Goal: Information Seeking & Learning: Understand process/instructions

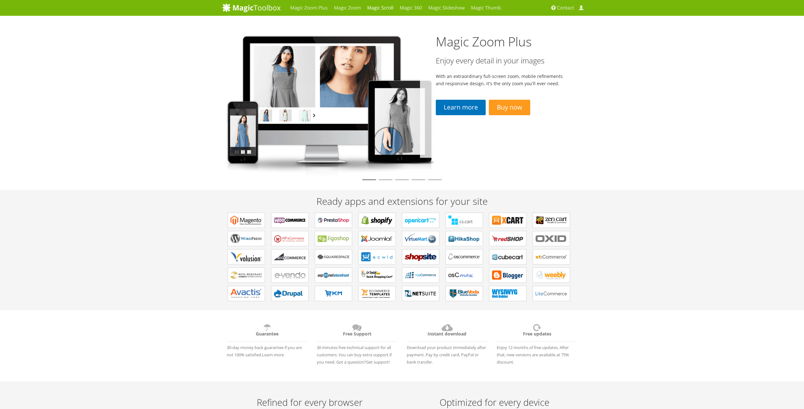
click at [381, 6] on link "Magic Scroll" at bounding box center [380, 8] width 33 height 16
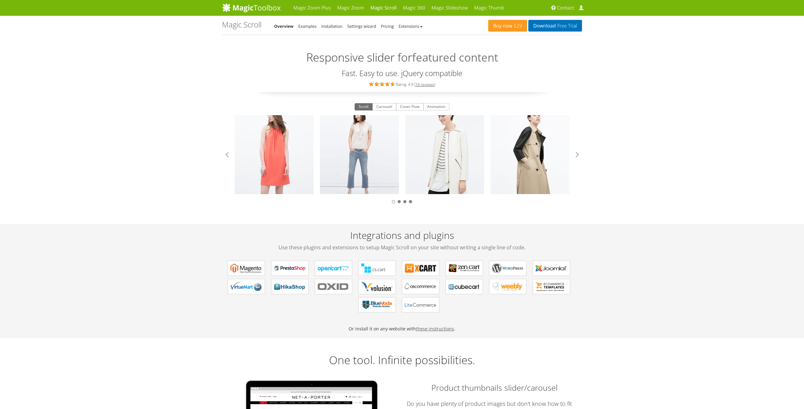
click at [438, 330] on link "these instructions" at bounding box center [435, 329] width 38 height 6
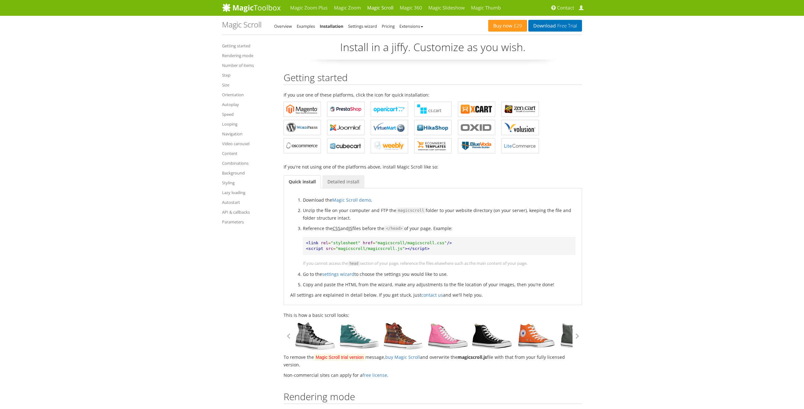
click at [342, 184] on link "Detailed install" at bounding box center [343, 181] width 42 height 13
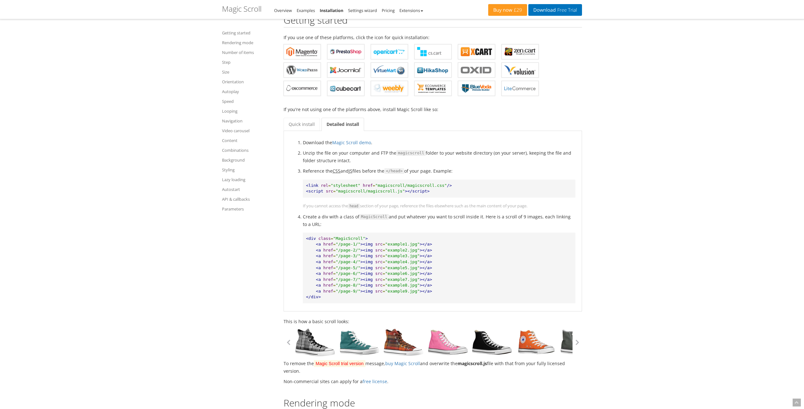
scroll to position [98, 0]
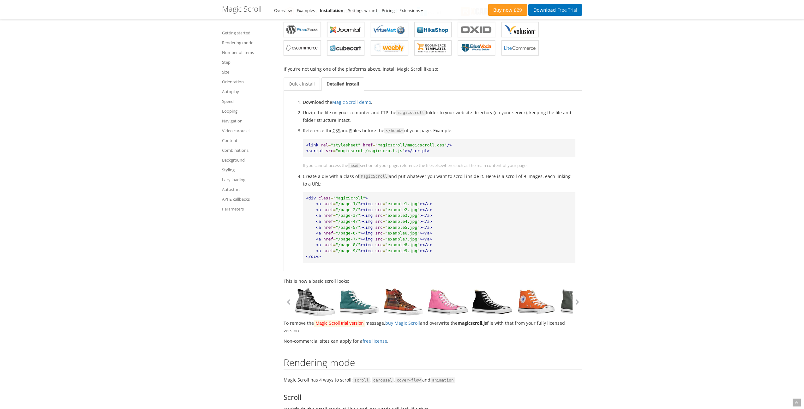
click at [368, 301] on link at bounding box center [359, 302] width 44 height 28
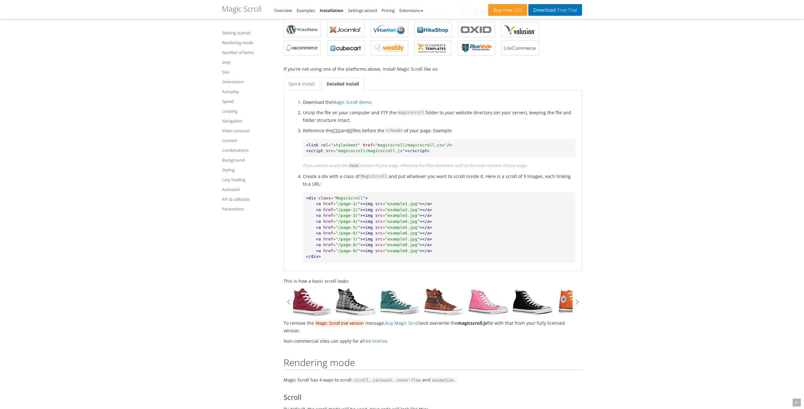
drag, startPoint x: 368, startPoint y: 301, endPoint x: 430, endPoint y: 314, distance: 62.9
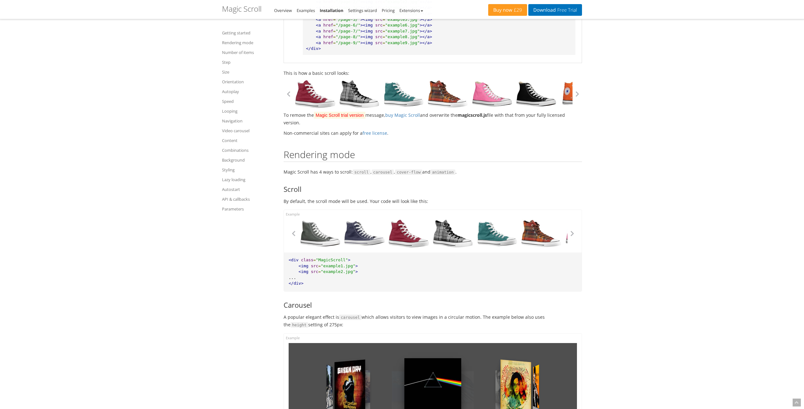
scroll to position [374, 0]
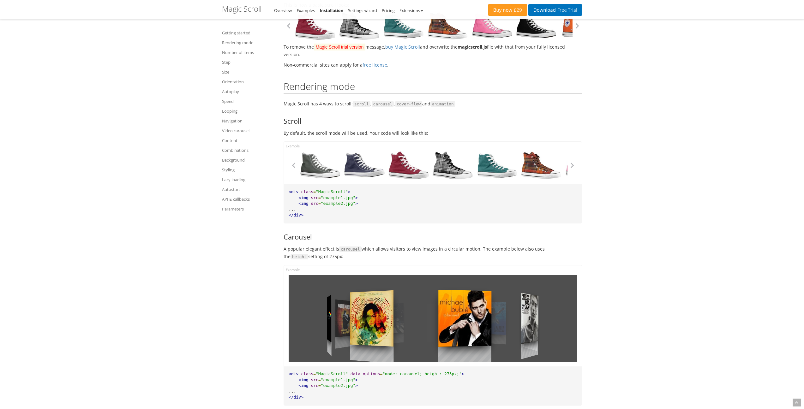
drag, startPoint x: 478, startPoint y: 310, endPoint x: 304, endPoint y: 315, distance: 174.0
click at [304, 315] on div at bounding box center [432, 318] width 288 height 87
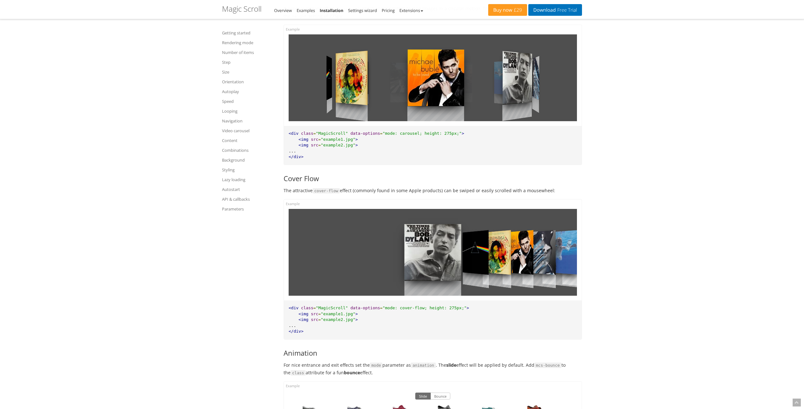
scroll to position [557, 0]
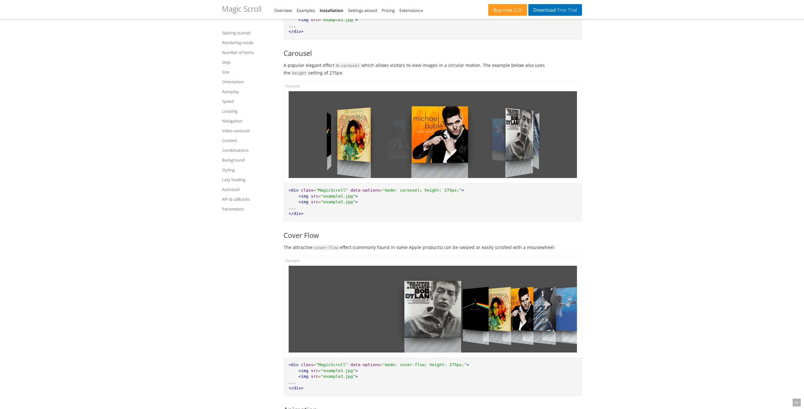
click at [449, 142] on div at bounding box center [439, 134] width 56 height 87
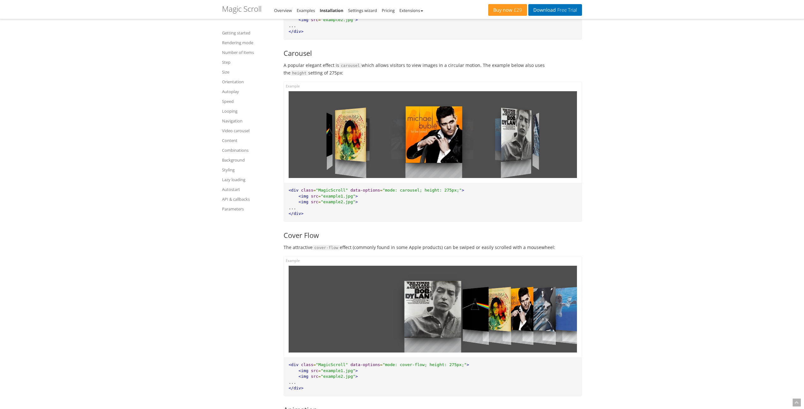
click at [437, 136] on div at bounding box center [433, 134] width 57 height 87
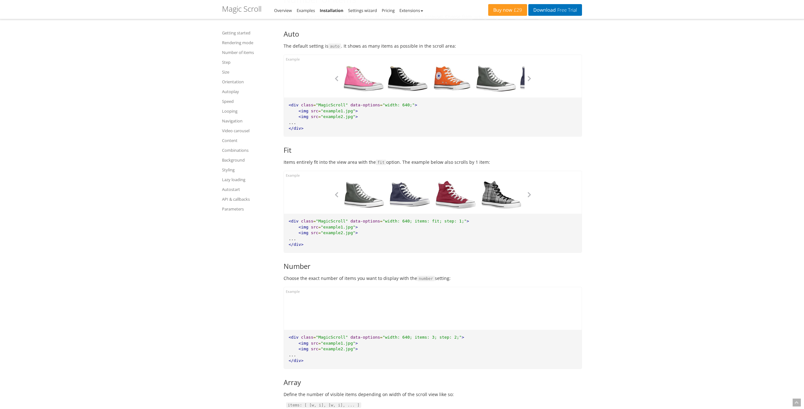
scroll to position [1190, 0]
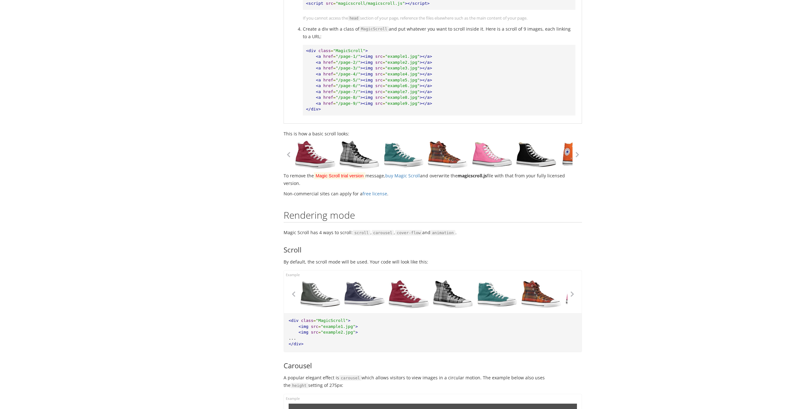
scroll to position [0, 0]
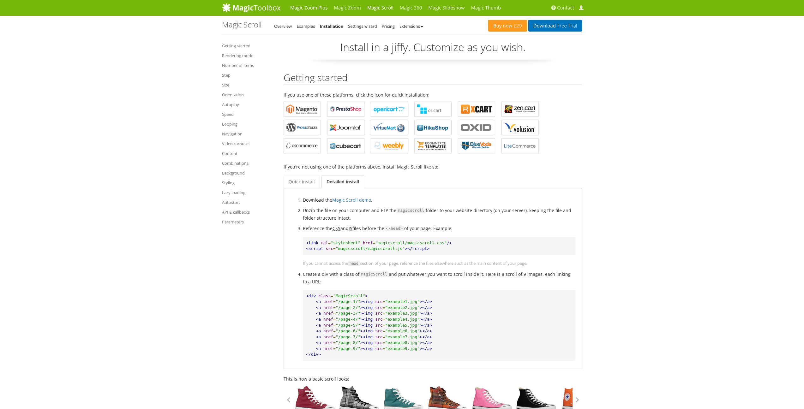
click at [305, 9] on link "Magic Zoom Plus" at bounding box center [309, 8] width 44 height 16
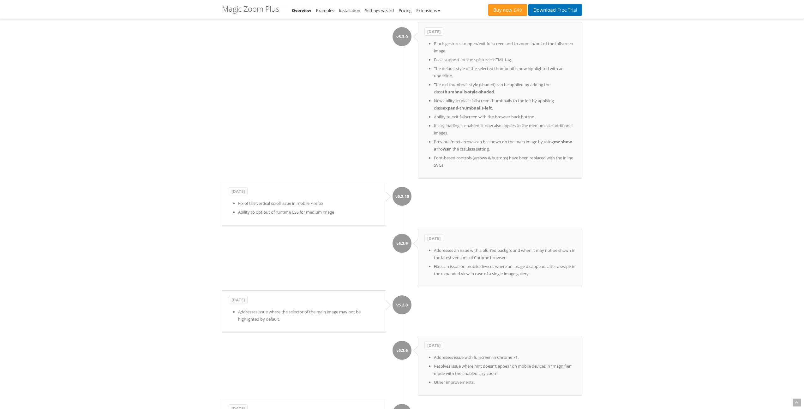
scroll to position [2558, 0]
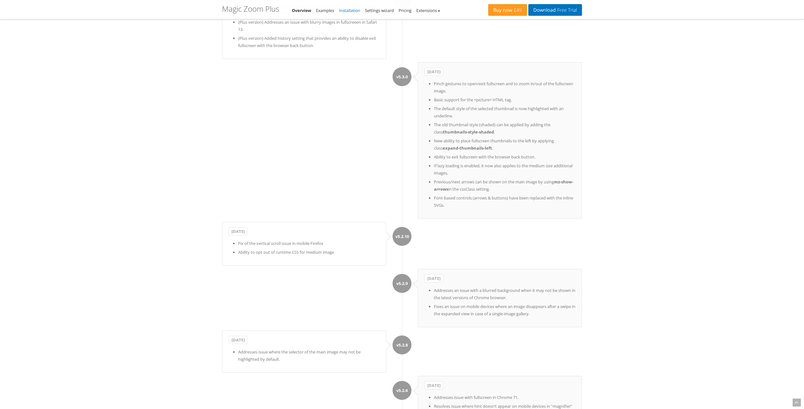
click at [352, 8] on link "Installation" at bounding box center [349, 11] width 21 height 6
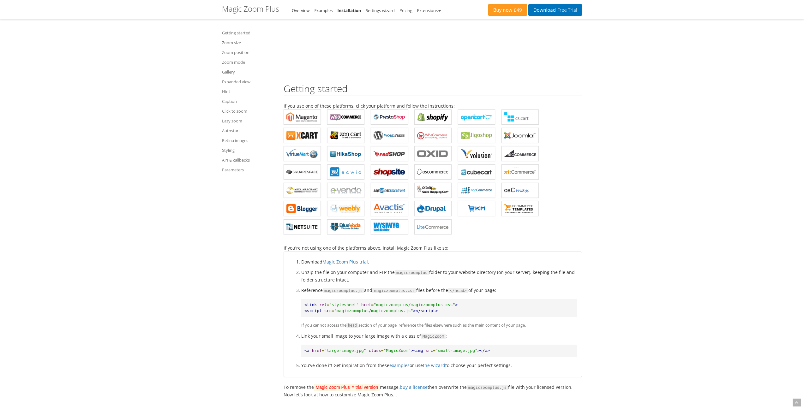
scroll to position [254, 0]
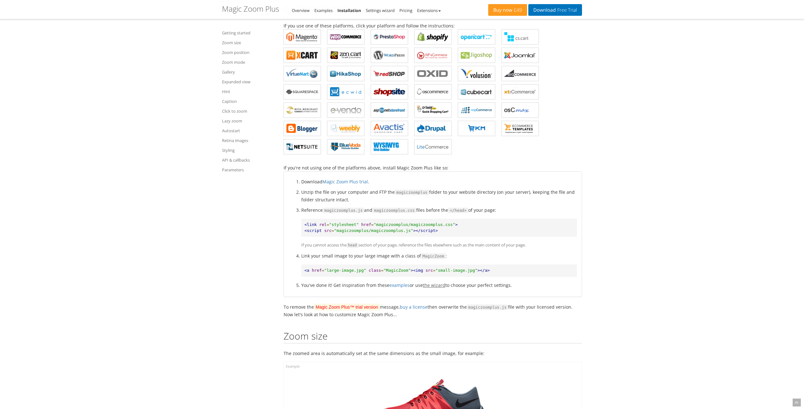
click at [437, 286] on link "the wizard" at bounding box center [434, 285] width 22 height 6
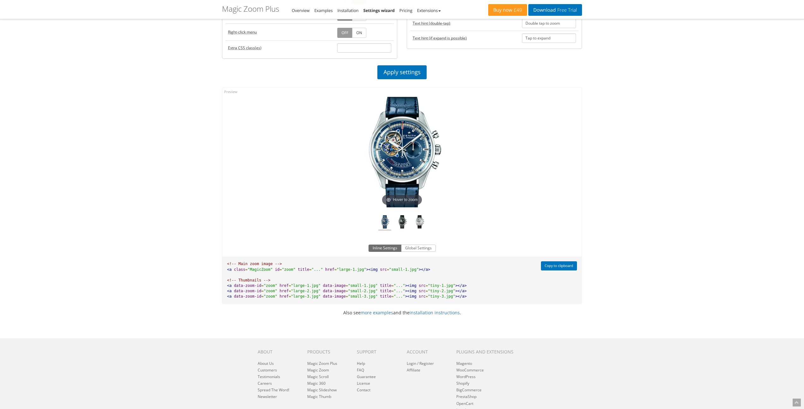
scroll to position [317, 0]
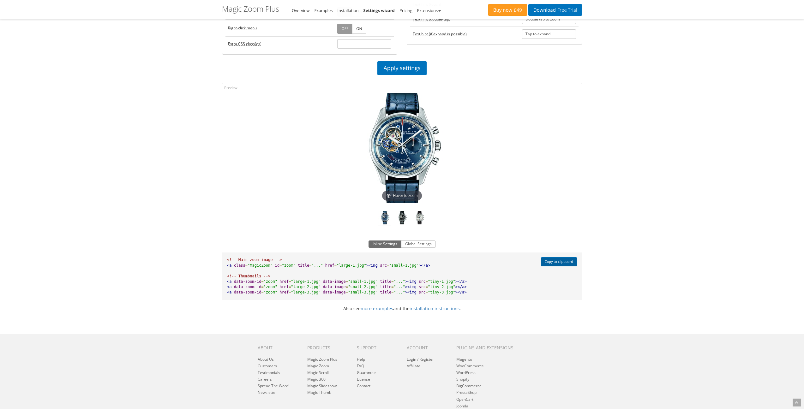
click at [567, 266] on button "Copy to clipboard" at bounding box center [559, 261] width 36 height 9
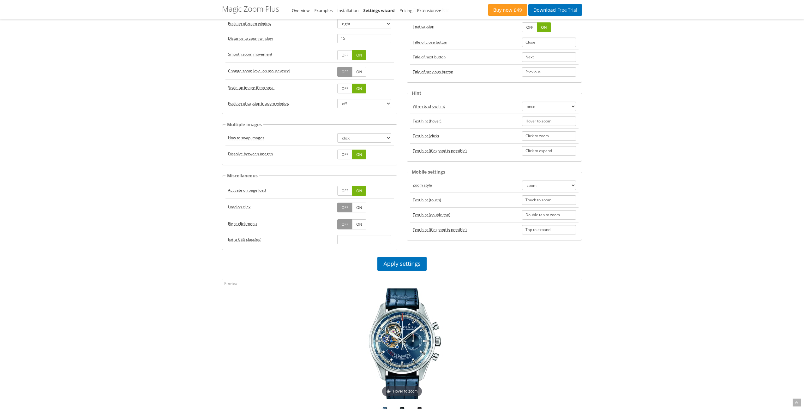
scroll to position [366, 0]
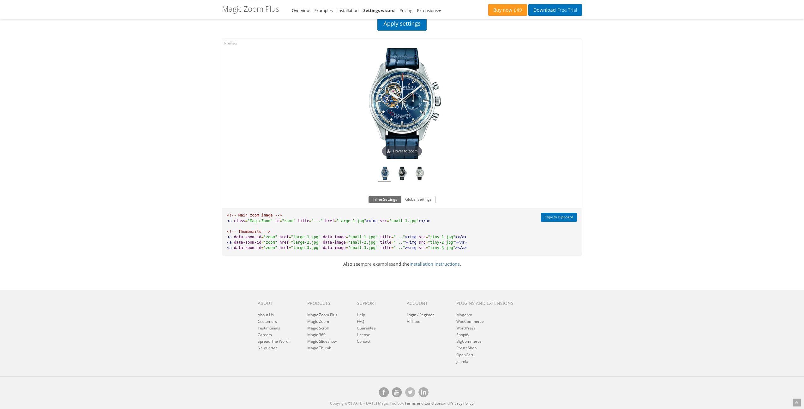
click at [384, 266] on link "more examples" at bounding box center [376, 264] width 33 height 6
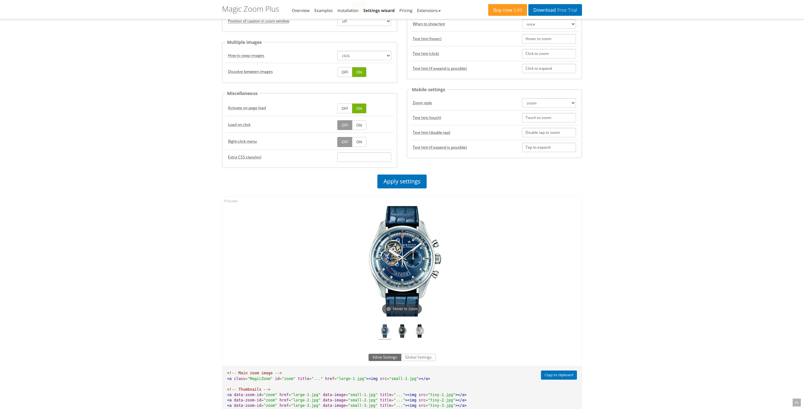
scroll to position [365, 0]
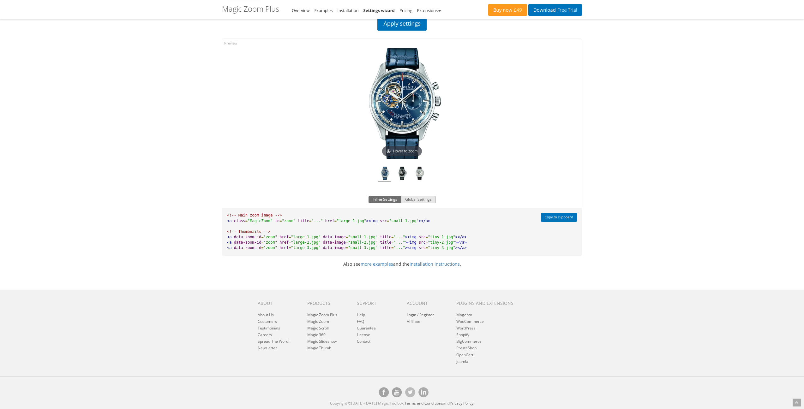
click at [420, 201] on button "Global Settings" at bounding box center [418, 200] width 35 height 8
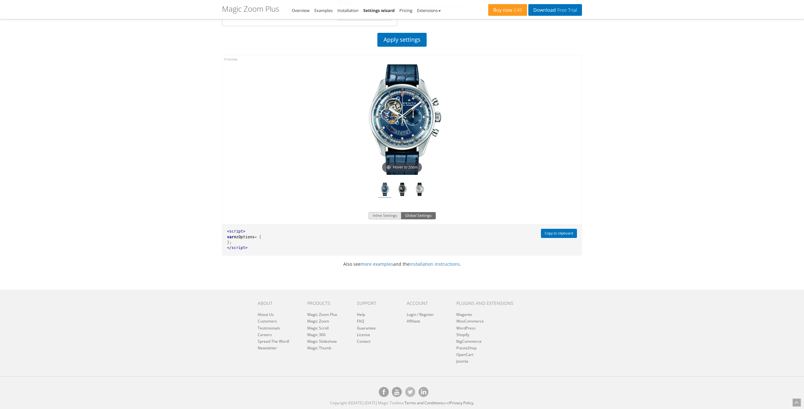
click at [387, 219] on button "Inline Settings" at bounding box center [384, 216] width 33 height 8
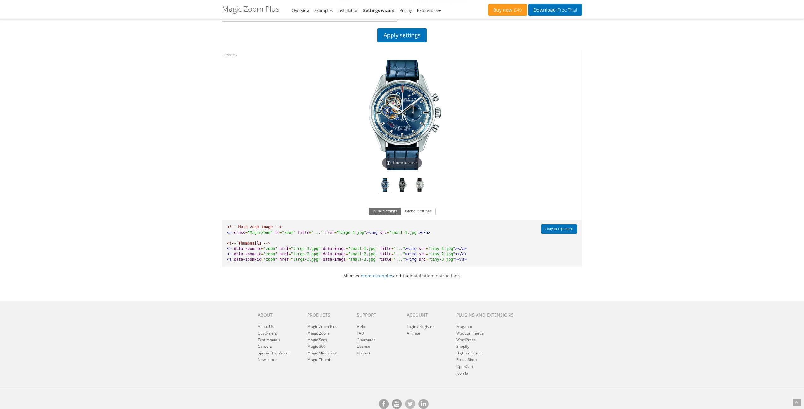
click at [434, 277] on link "installation instructions" at bounding box center [434, 276] width 50 height 6
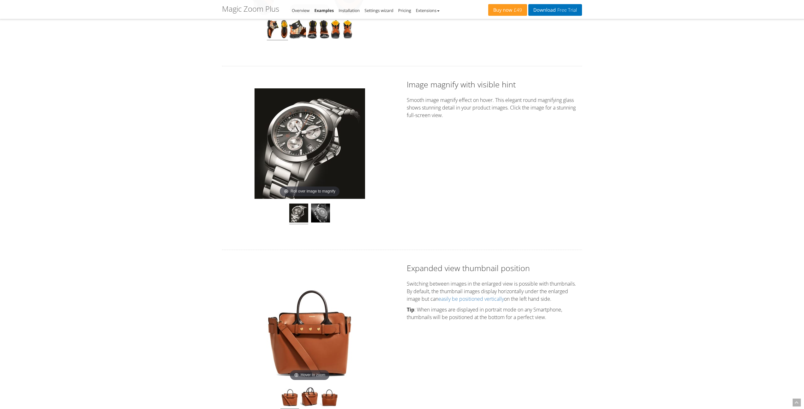
scroll to position [371, 0]
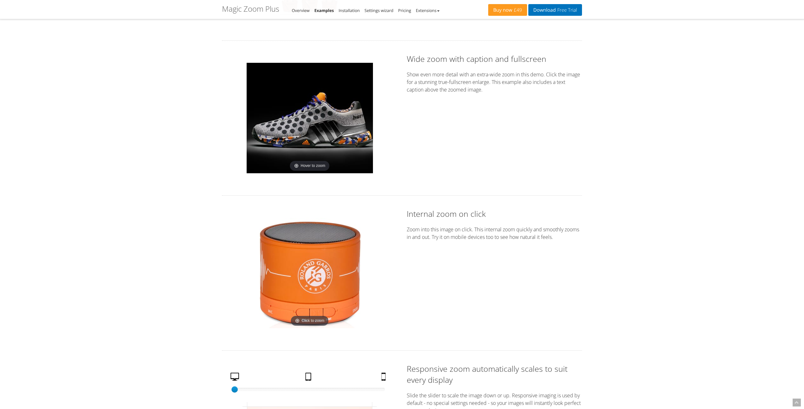
scroll to position [639, 0]
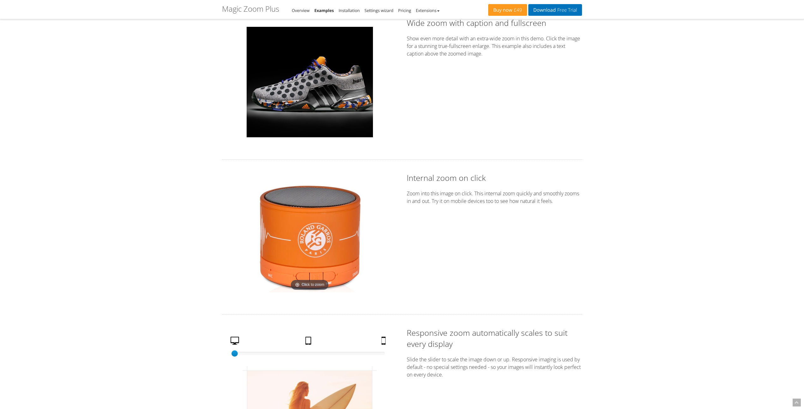
scroll to position [818, 0]
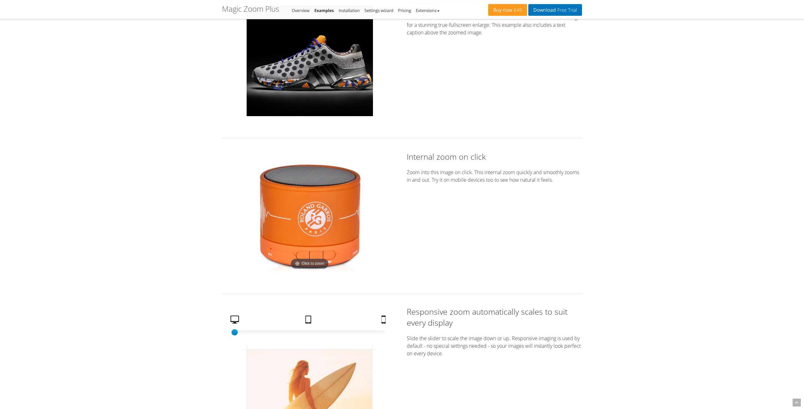
click at [305, 211] on img at bounding box center [309, 216] width 110 height 110
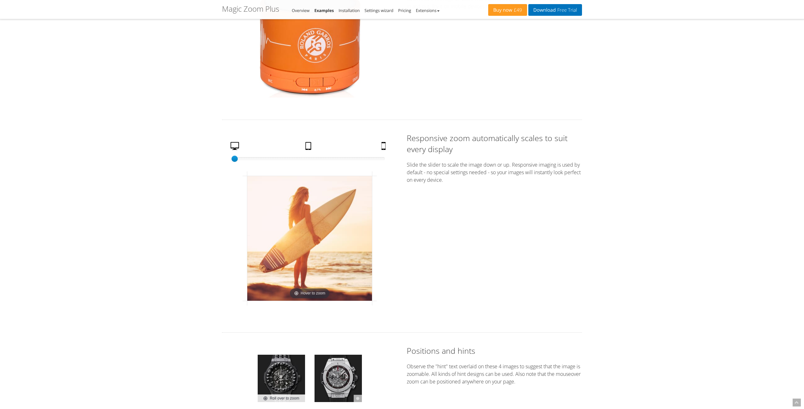
scroll to position [1121, 0]
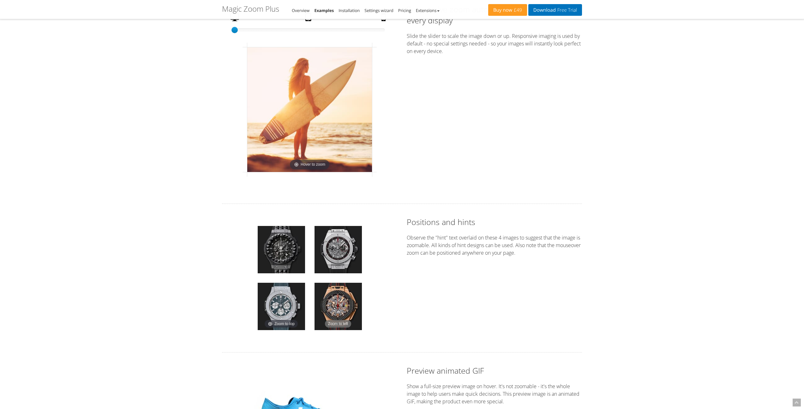
click at [275, 251] on img at bounding box center [281, 249] width 47 height 47
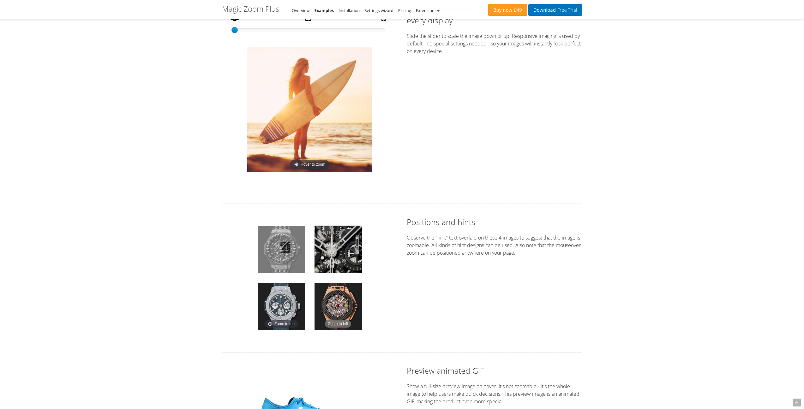
click at [285, 247] on img at bounding box center [281, 249] width 47 height 47
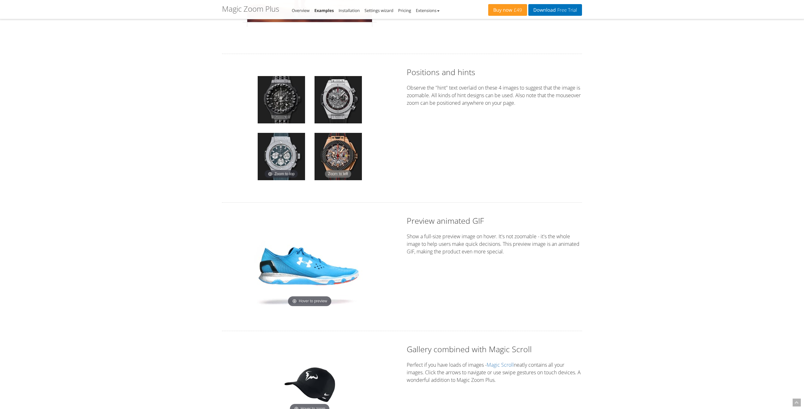
scroll to position [1311, 0]
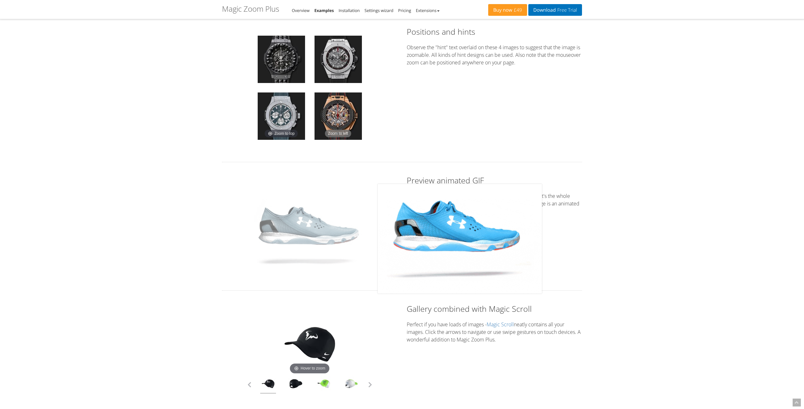
click at [310, 239] on img at bounding box center [310, 226] width 126 height 84
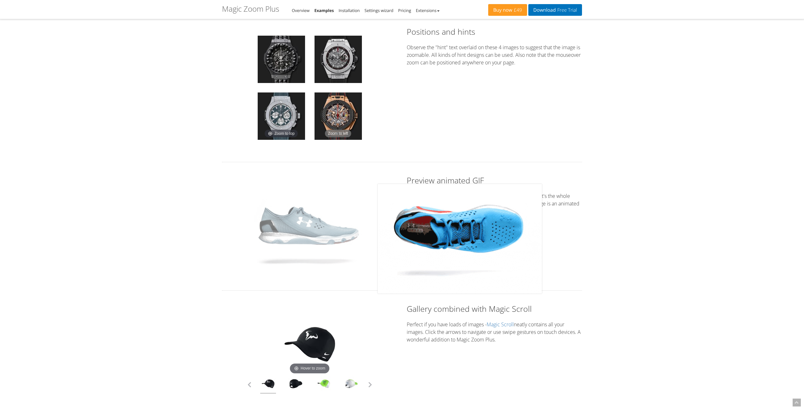
click at [310, 239] on img at bounding box center [310, 226] width 126 height 84
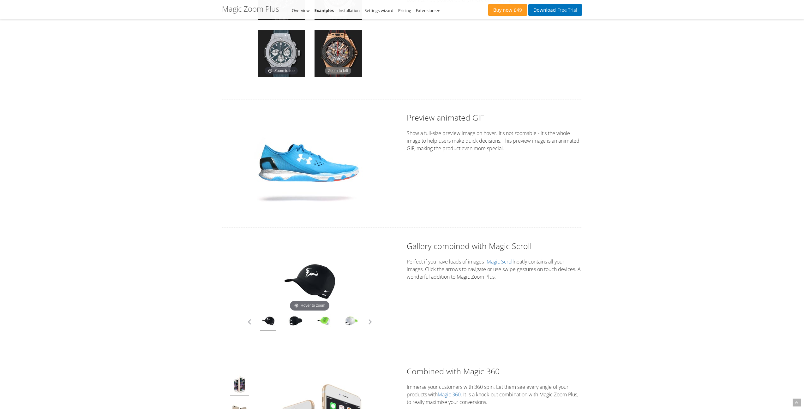
scroll to position [1414, 0]
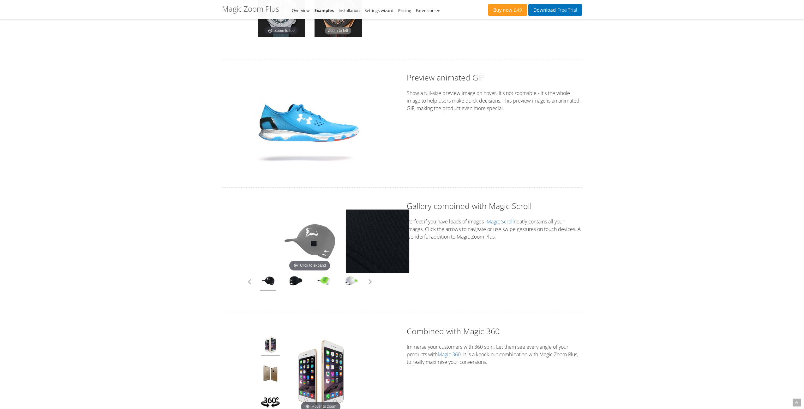
click at [312, 243] on img at bounding box center [309, 241] width 63 height 63
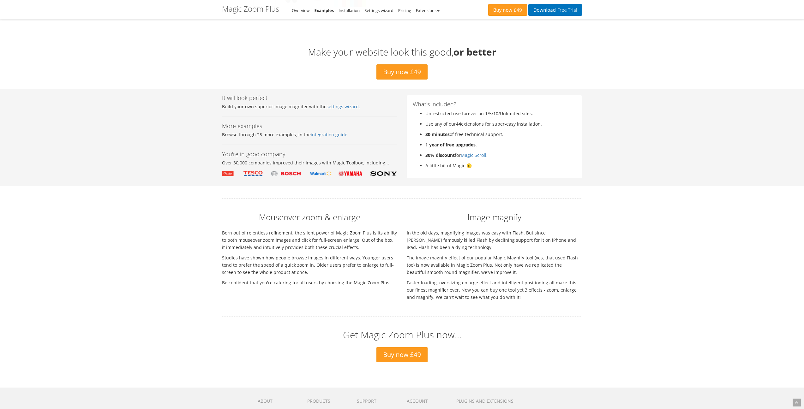
scroll to position [2036, 0]
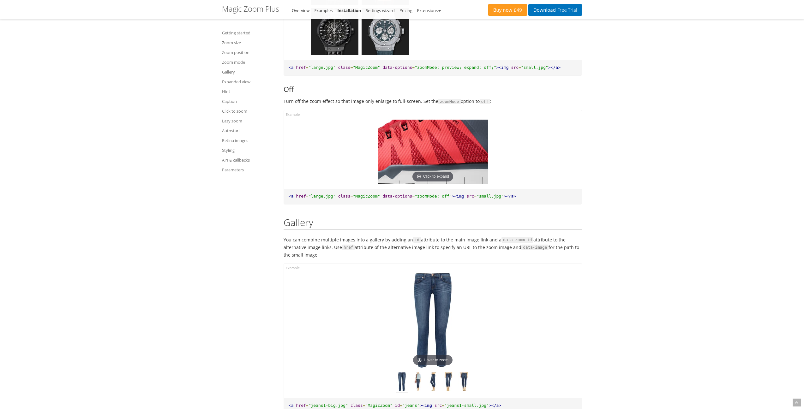
scroll to position [2320, 0]
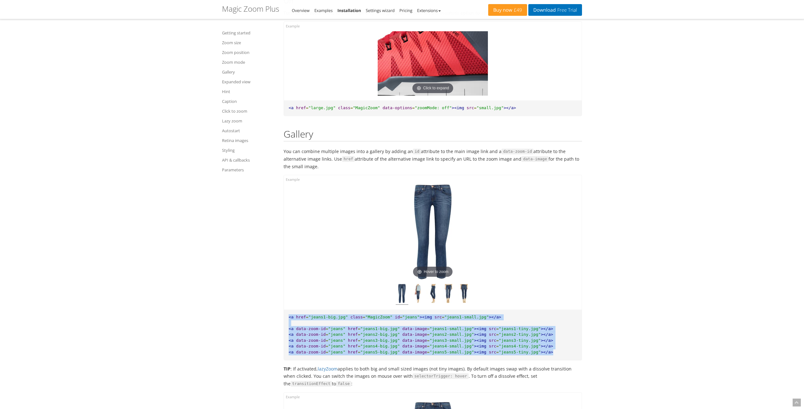
drag, startPoint x: 288, startPoint y: 316, endPoint x: 566, endPoint y: 351, distance: 279.6
click at [566, 350] on pre "<a href = "jeans1-big.jpg" class = "MagicZoom" id = "jeans" ><img src = "jeans1…" at bounding box center [433, 335] width 298 height 51
copy pre "<a href = "jeans1-big.jpg" class = "MagicZoom" id = "jeans" ><img src = "jeans1…"
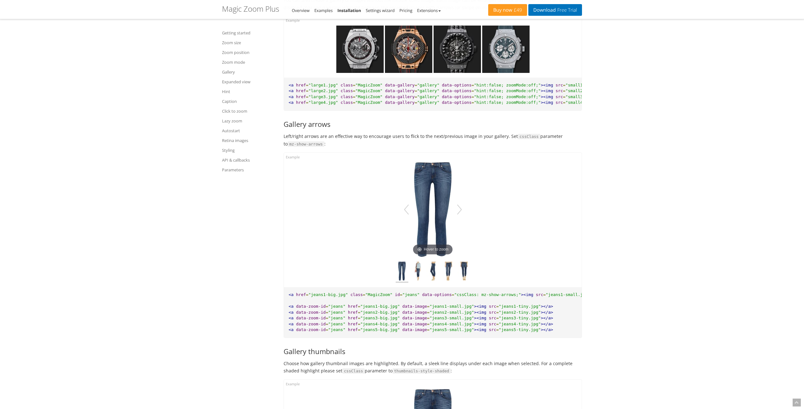
scroll to position [3151, 0]
